Goal: Complete application form

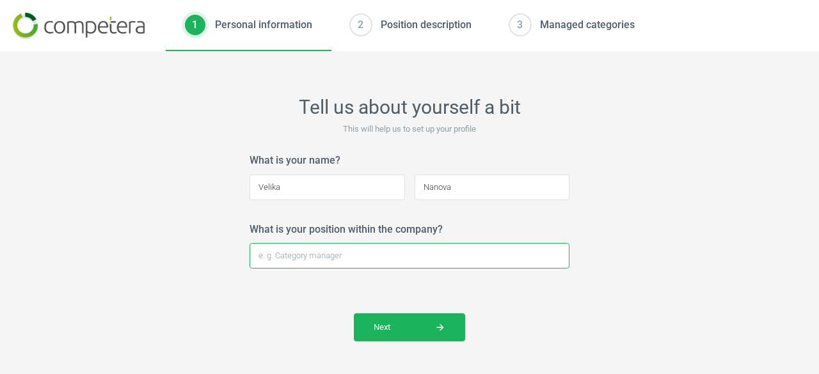
click at [364, 249] on input "What is your position within the company?" at bounding box center [409, 256] width 320 height 26
type input "Carrier Manager"
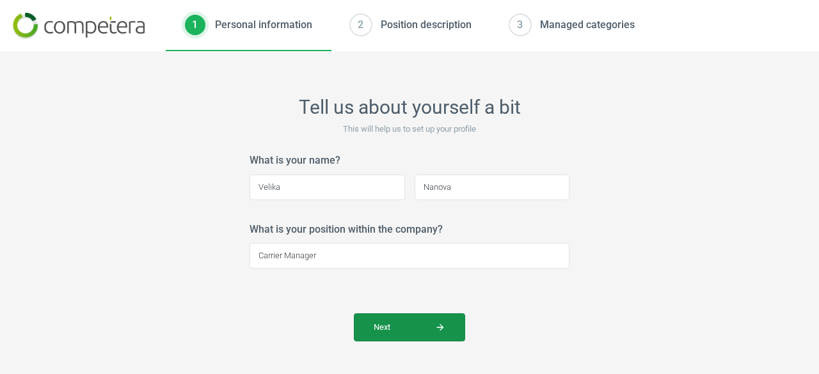
click at [374, 328] on span "Next arrow_forward" at bounding box center [410, 328] width 72 height 12
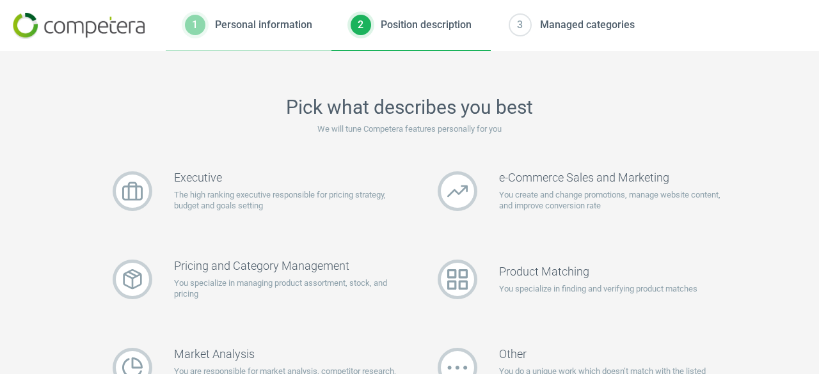
scroll to position [64, 0]
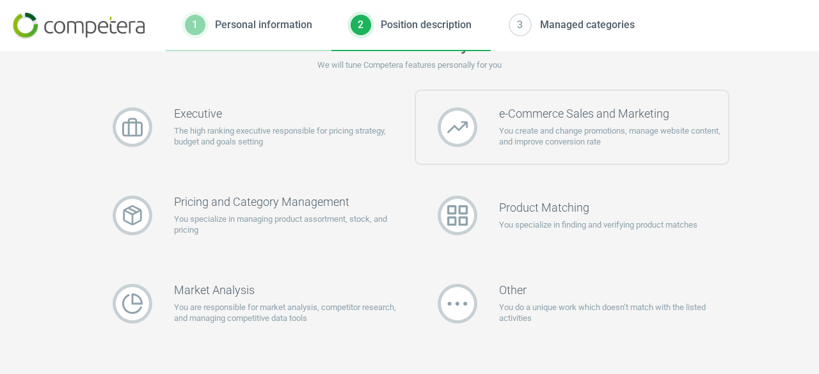
click at [639, 139] on p "You create and change promotions, manage website content, and improve conversio…" at bounding box center [614, 136] width 230 height 23
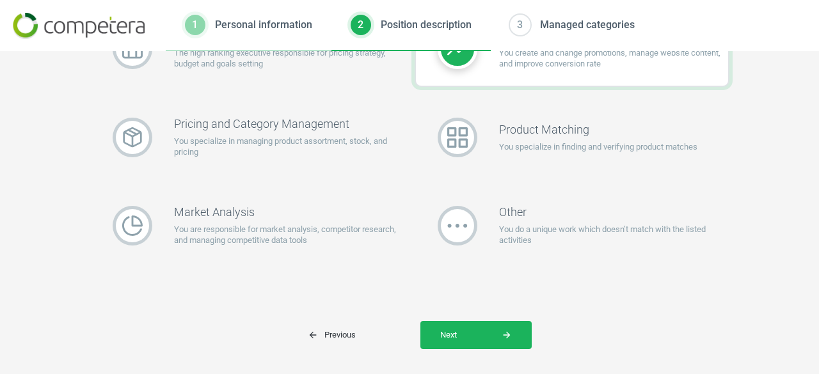
scroll to position [161, 0]
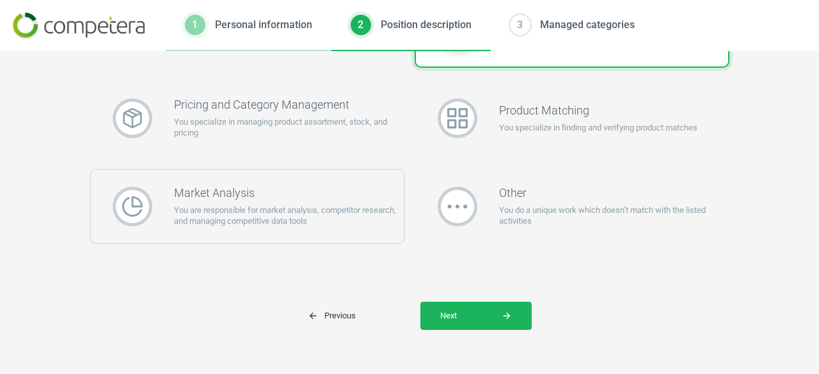
click at [301, 223] on p "You are responsible for market analysis, competitor research, and managing comp…" at bounding box center [289, 216] width 230 height 23
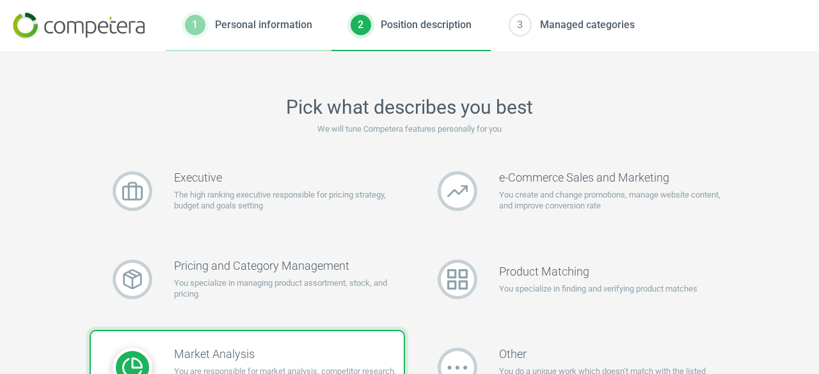
scroll to position [0, 0]
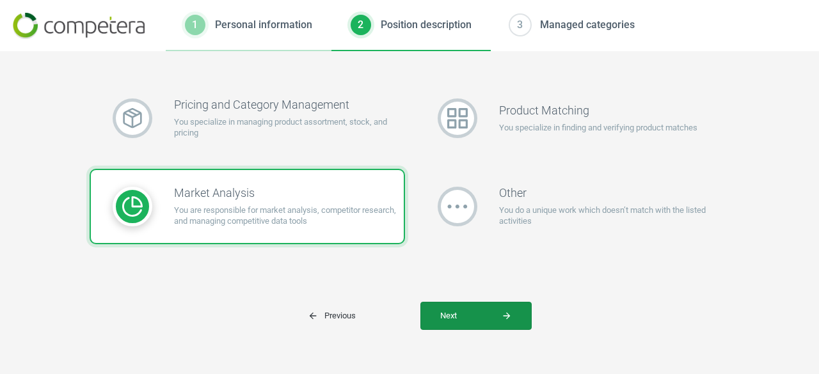
click at [484, 303] on button "Next arrow_forward" at bounding box center [475, 316] width 111 height 28
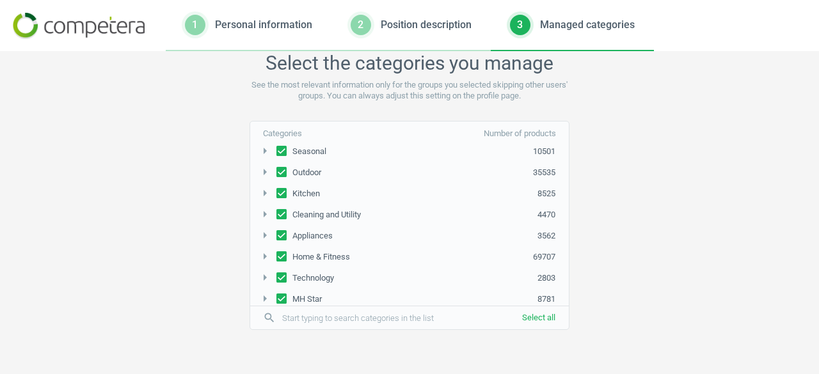
scroll to position [116, 0]
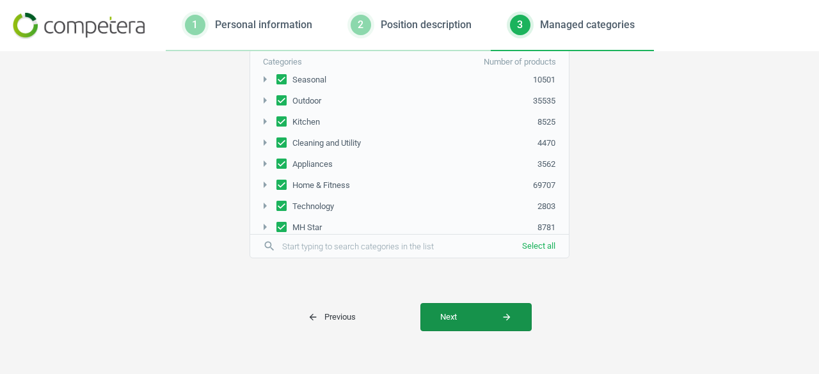
click at [482, 313] on span "Next arrow_forward" at bounding box center [476, 318] width 72 height 12
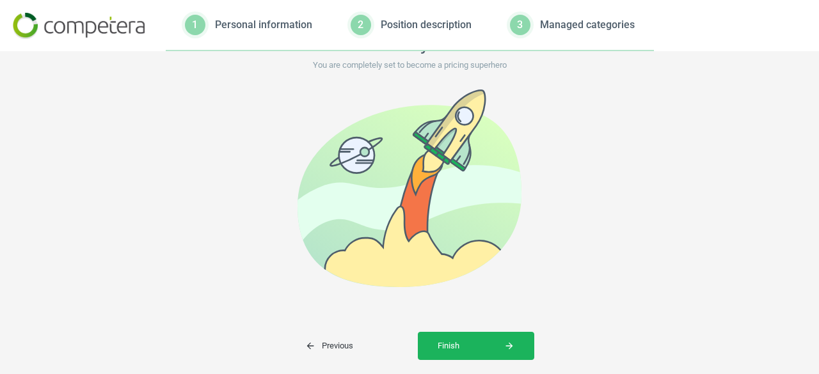
scroll to position [94, 0]
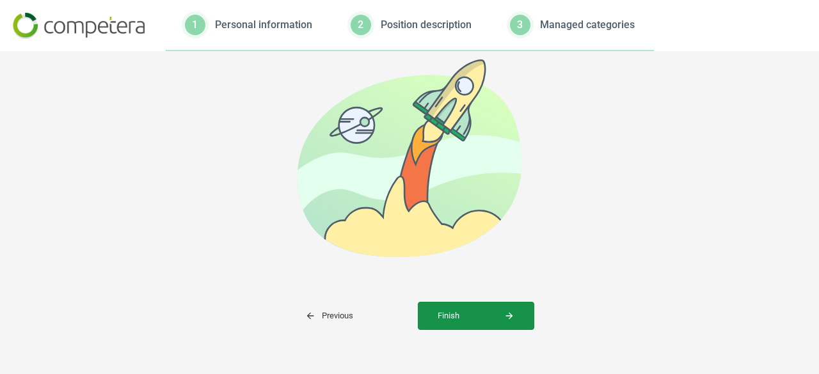
click at [493, 305] on button "Finish arrow_forward" at bounding box center [476, 316] width 116 height 28
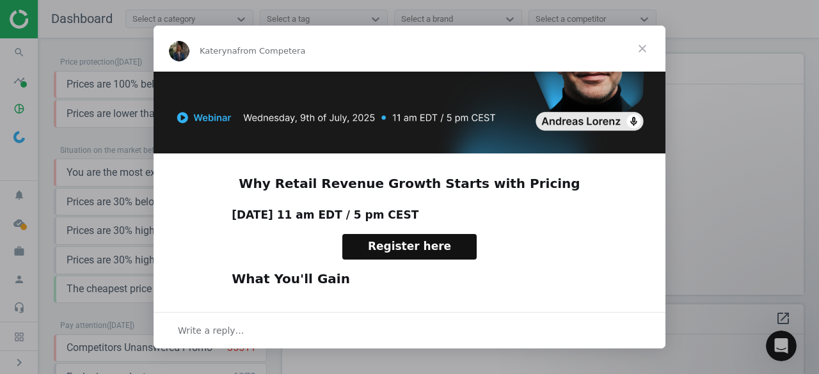
scroll to position [192, 0]
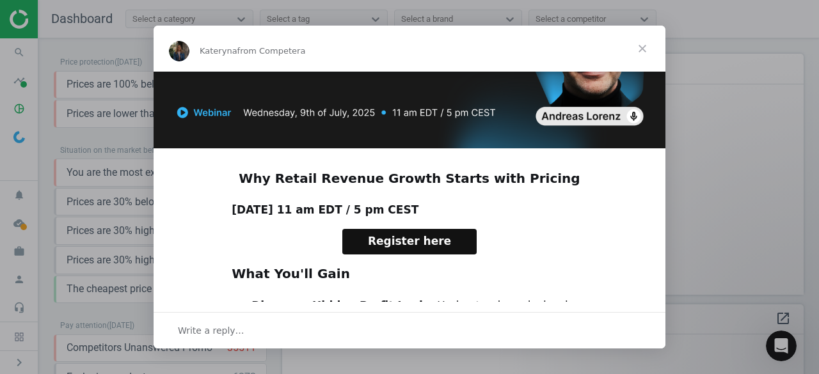
click at [645, 46] on span "Close" at bounding box center [642, 49] width 46 height 46
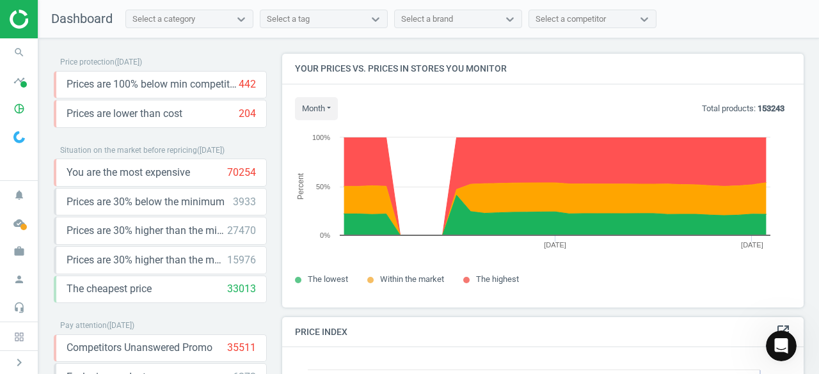
scroll to position [272, 531]
